Goal: Task Accomplishment & Management: Complete application form

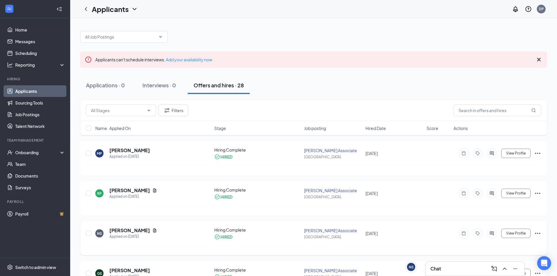
click at [538, 233] on icon "Ellipses" at bounding box center [537, 233] width 5 height 1
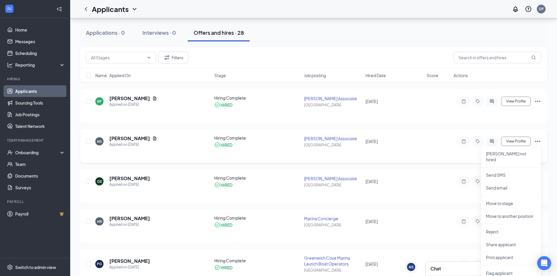
scroll to position [117, 0]
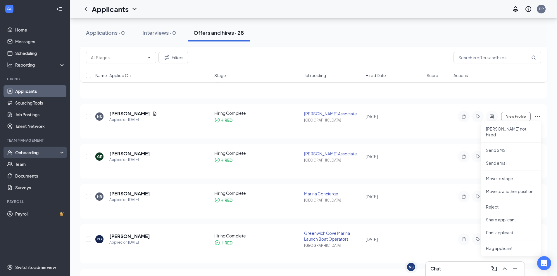
click at [28, 151] on div "Onboarding" at bounding box center [37, 153] width 45 height 6
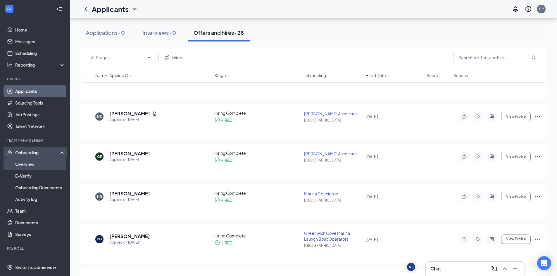
click at [27, 164] on link "Overview" at bounding box center [40, 164] width 50 height 12
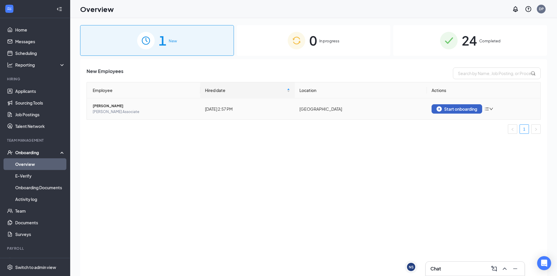
click at [471, 110] on div "Start onboarding" at bounding box center [456, 108] width 41 height 5
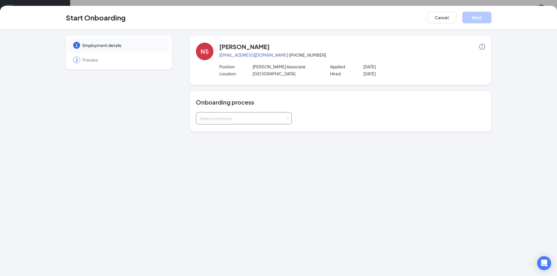
click at [287, 119] on span at bounding box center [287, 118] width 3 height 3
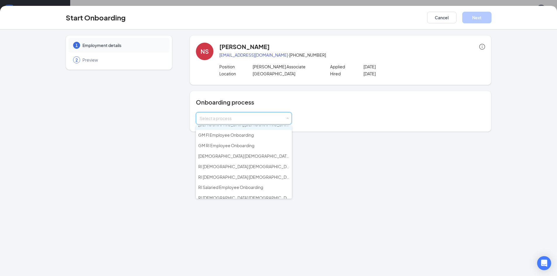
scroll to position [58, 0]
click at [265, 156] on span "RI [DEMOGRAPHIC_DATA] [DEMOGRAPHIC_DATA] Onboarding" at bounding box center [258, 155] width 120 height 5
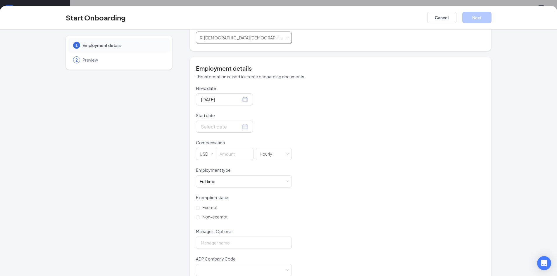
scroll to position [88, 0]
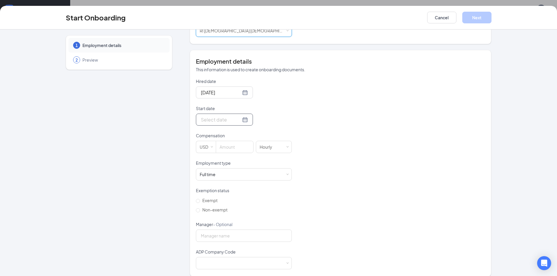
click at [237, 119] on div at bounding box center [224, 119] width 47 height 7
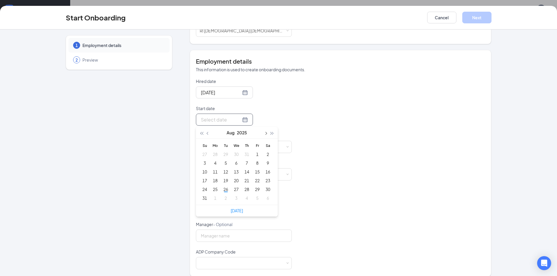
click at [264, 133] on span "button" at bounding box center [265, 133] width 3 height 3
type input "[DATE]"
click at [225, 155] on div "2" at bounding box center [225, 154] width 7 height 7
click at [222, 147] on input at bounding box center [234, 147] width 37 height 12
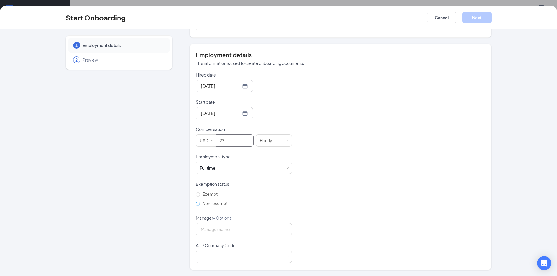
type input "22"
click at [196, 203] on input "Non-exempt" at bounding box center [198, 204] width 4 height 4
radio input "true"
click at [223, 229] on input "Manager - Optional" at bounding box center [244, 229] width 96 height 12
type input "[PERSON_NAME]"
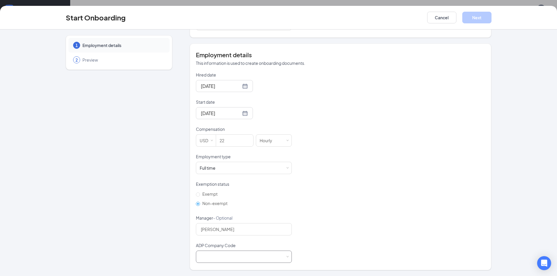
click at [229, 258] on div at bounding box center [244, 257] width 88 height 12
click at [228, 268] on li "FXC - IMV Management LLC" at bounding box center [241, 269] width 96 height 10
click at [478, 16] on button "Next" at bounding box center [476, 18] width 29 height 12
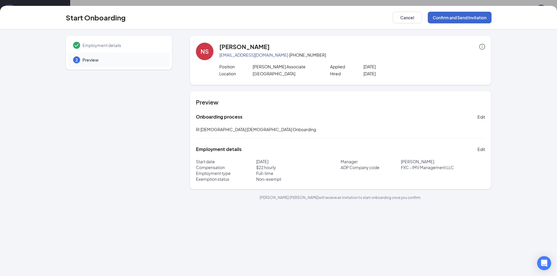
scroll to position [0, 0]
click at [463, 17] on button "Confirm and Send Invitation" at bounding box center [459, 18] width 64 height 12
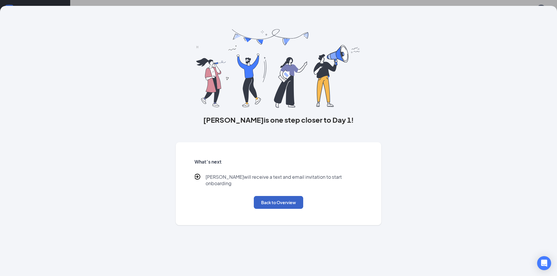
click at [276, 196] on button "Back to Overview" at bounding box center [278, 202] width 49 height 13
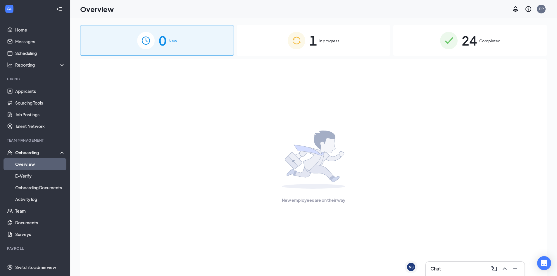
click at [30, 163] on link "Overview" at bounding box center [40, 164] width 50 height 12
click at [312, 41] on span "1" at bounding box center [313, 40] width 8 height 20
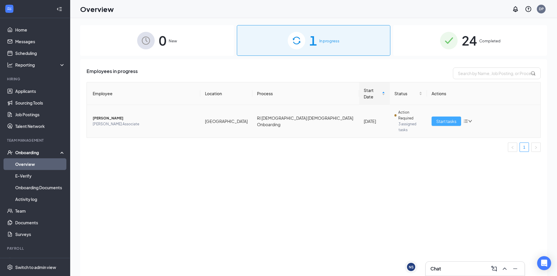
click at [453, 118] on span "Start tasks" at bounding box center [446, 121] width 20 height 6
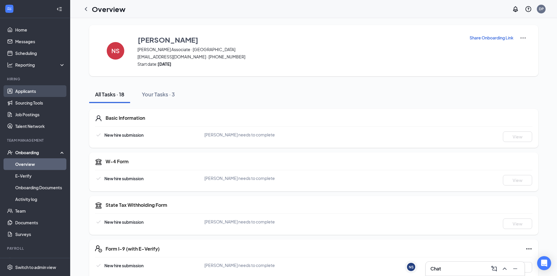
click at [22, 91] on link "Applicants" at bounding box center [40, 91] width 50 height 12
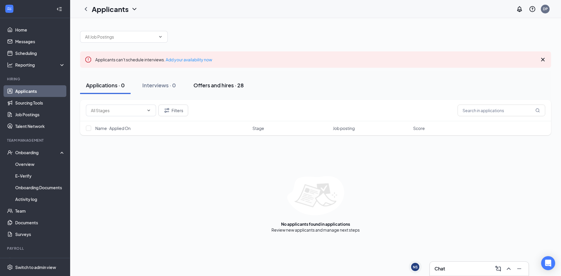
click at [213, 85] on div "Offers and hires · 28" at bounding box center [218, 85] width 50 height 7
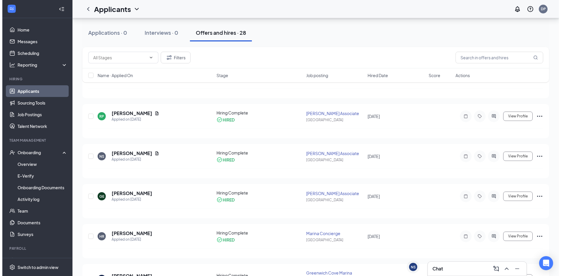
scroll to position [88, 0]
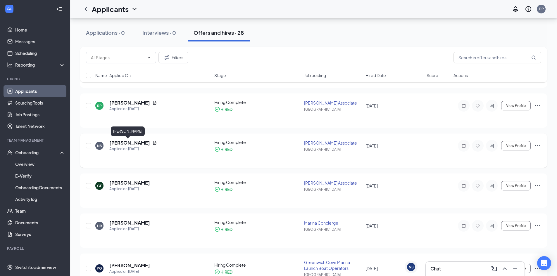
click at [119, 141] on h5 "[PERSON_NAME]" at bounding box center [129, 143] width 41 height 6
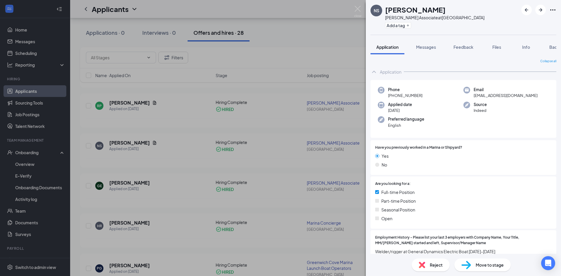
click at [393, 46] on span "Application" at bounding box center [387, 46] width 22 height 5
drag, startPoint x: 520, startPoint y: 97, endPoint x: 472, endPoint y: 98, distance: 48.5
click at [472, 98] on div "Email [EMAIL_ADDRESS][DOMAIN_NAME]" at bounding box center [506, 93] width 86 height 12
copy span "[EMAIL_ADDRESS][DOMAIN_NAME]"
